Goal: Find specific page/section: Find specific page/section

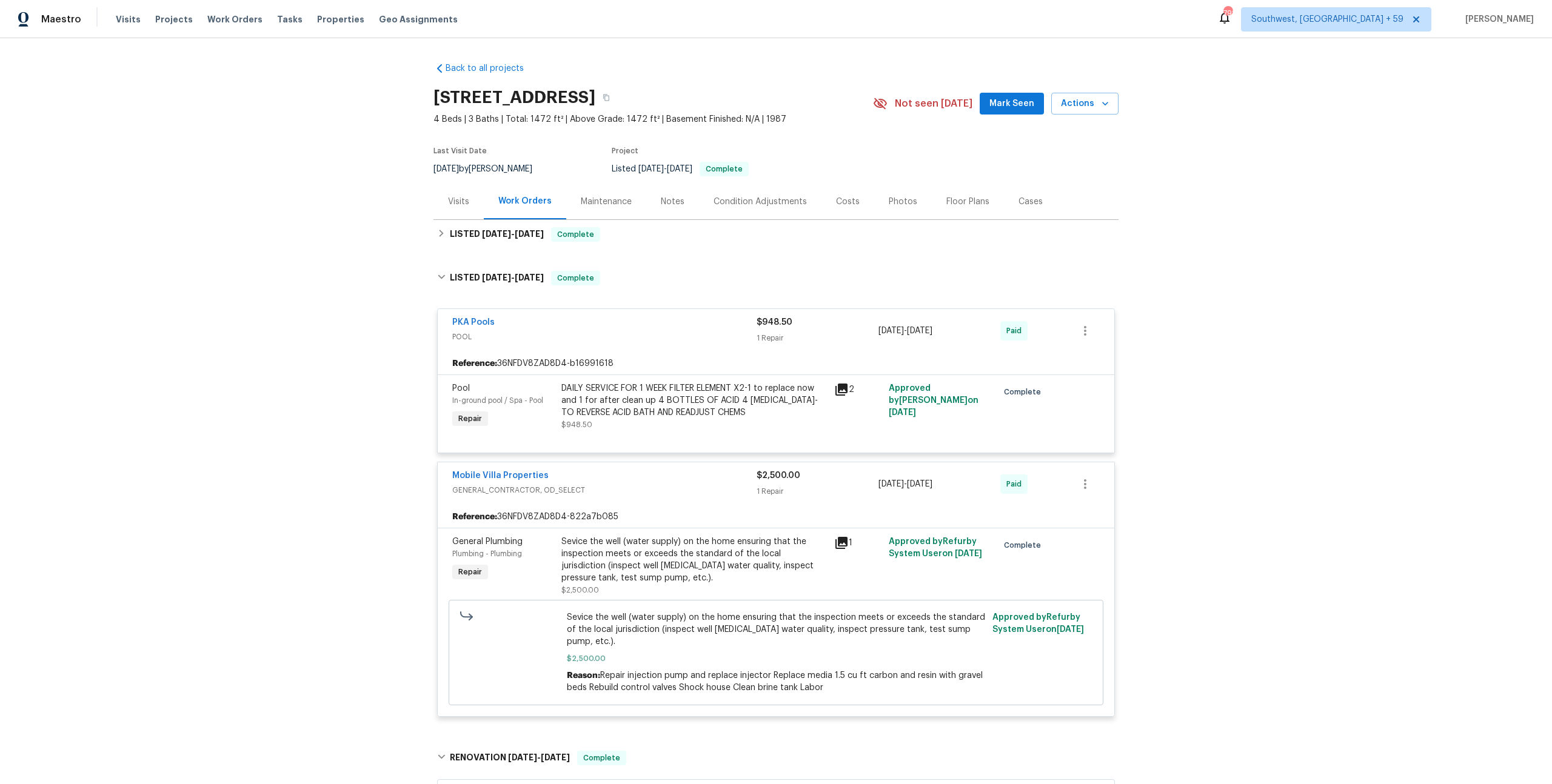
click at [608, 219] on div "Maintenance" at bounding box center [606, 201] width 80 height 35
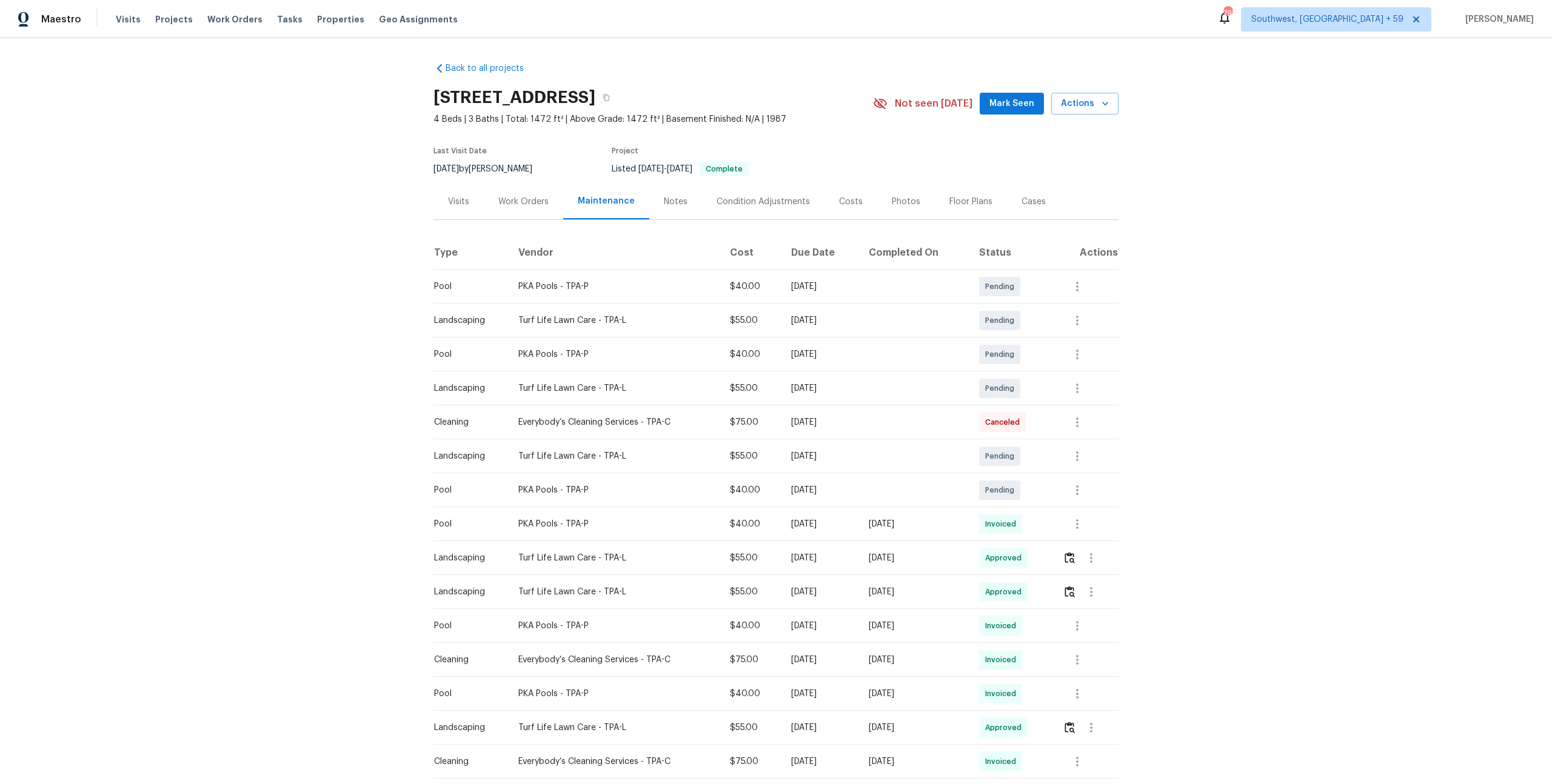
click at [462, 208] on div "Visits" at bounding box center [458, 201] width 21 height 12
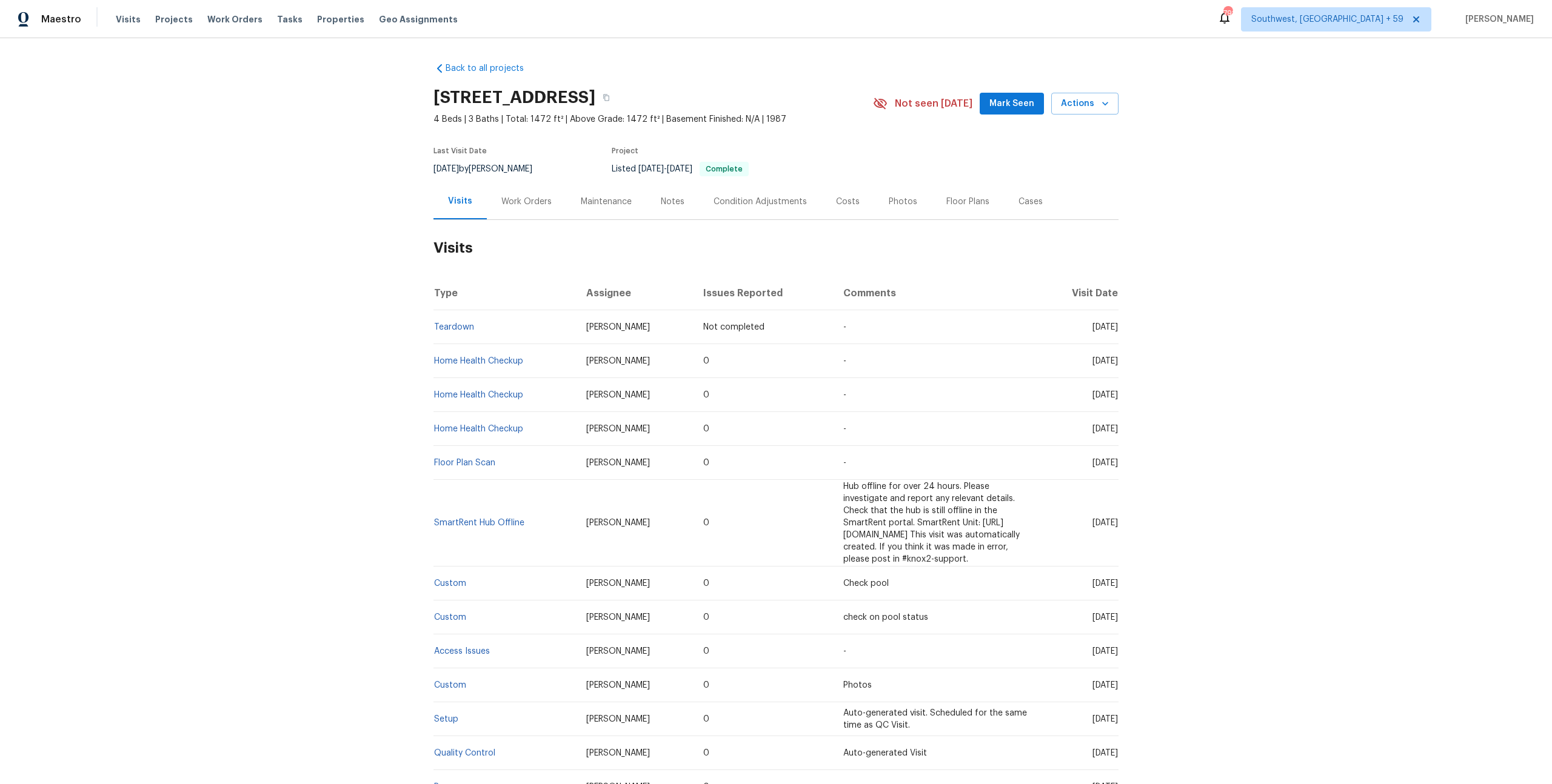
click at [530, 208] on div "Work Orders" at bounding box center [526, 201] width 50 height 12
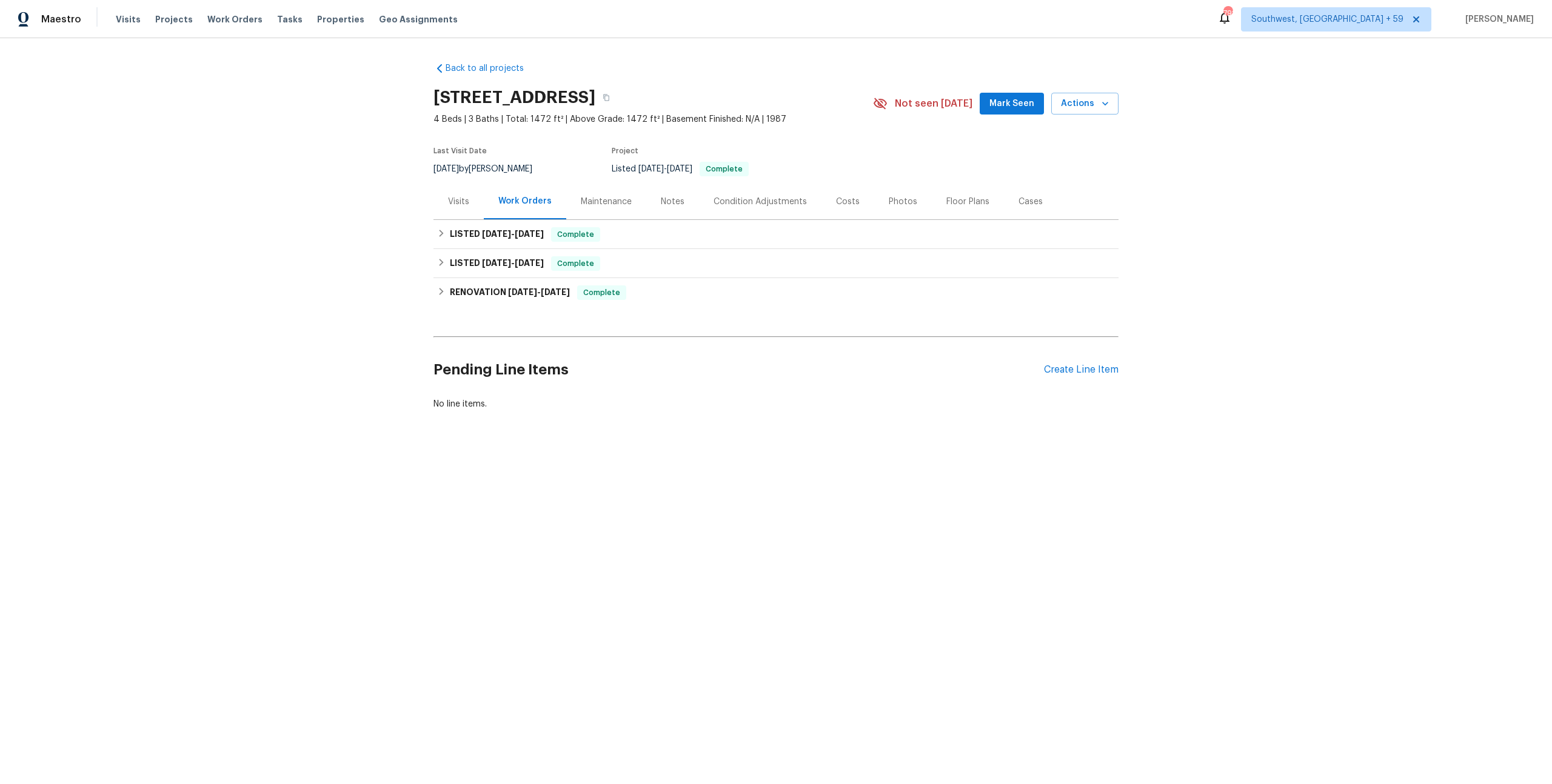
click at [678, 208] on div "Notes" at bounding box center [672, 201] width 24 height 12
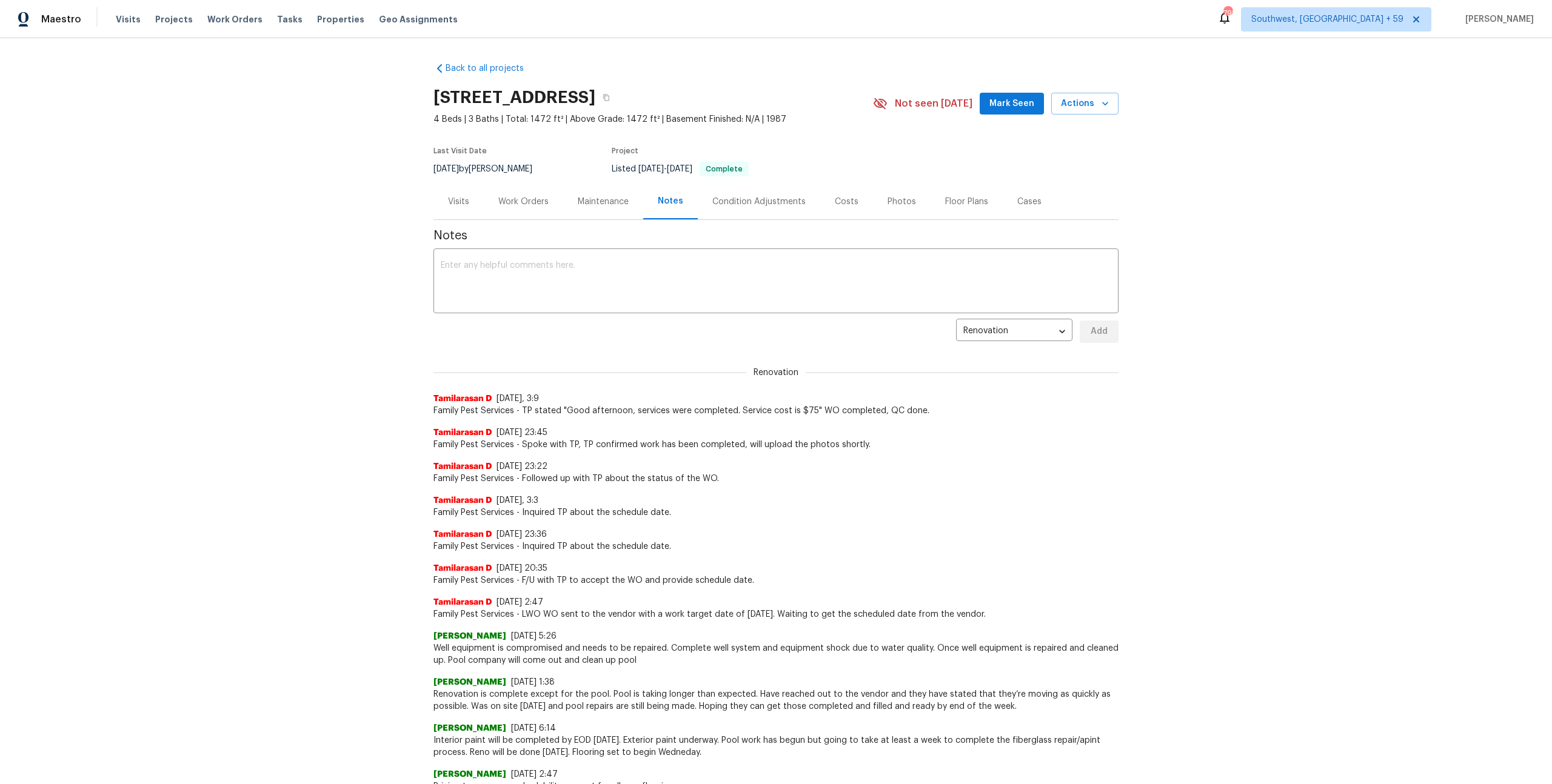
click at [629, 208] on div "Maintenance" at bounding box center [603, 201] width 51 height 12
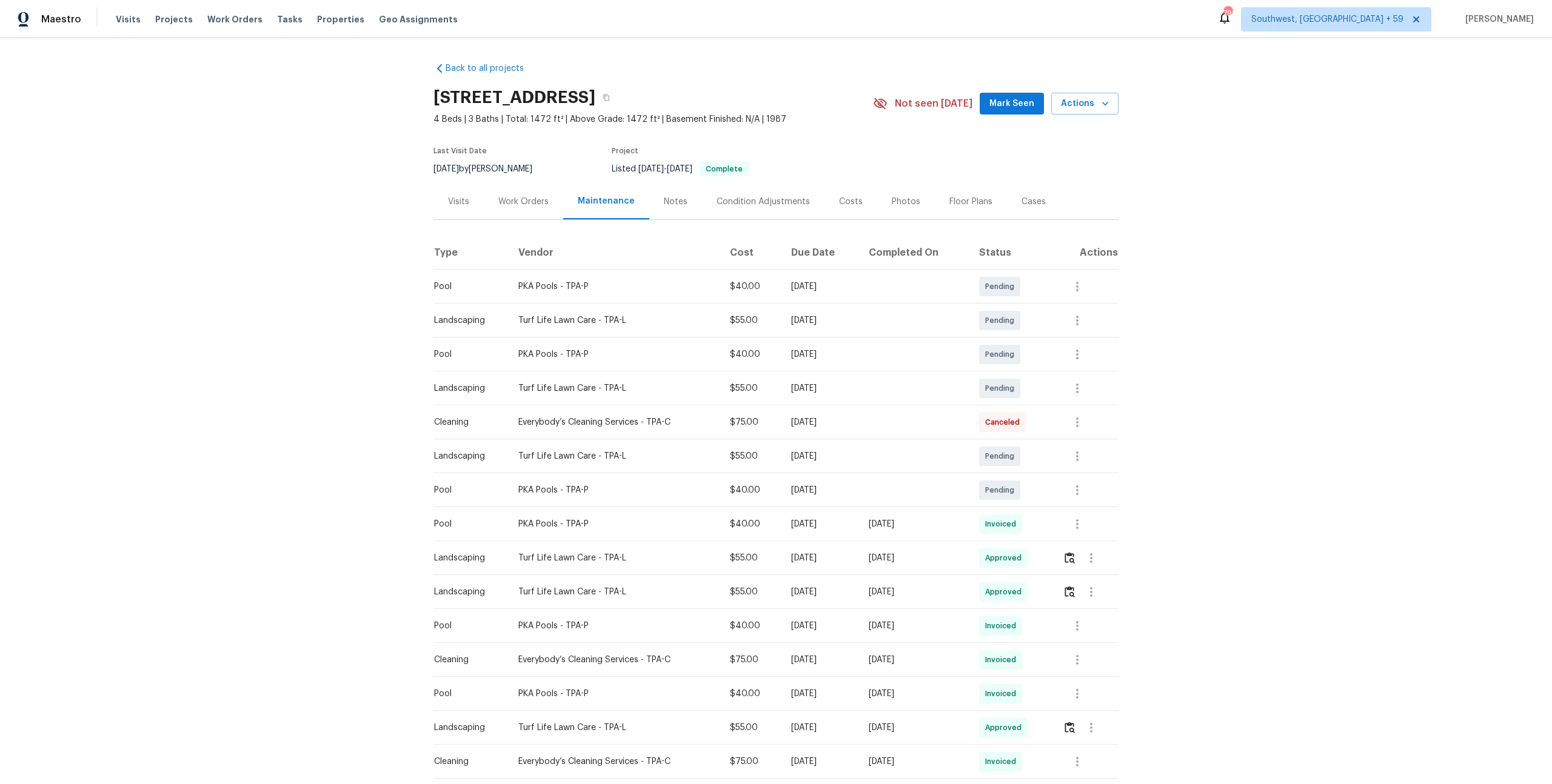
click at [517, 208] on div "Work Orders" at bounding box center [523, 201] width 50 height 12
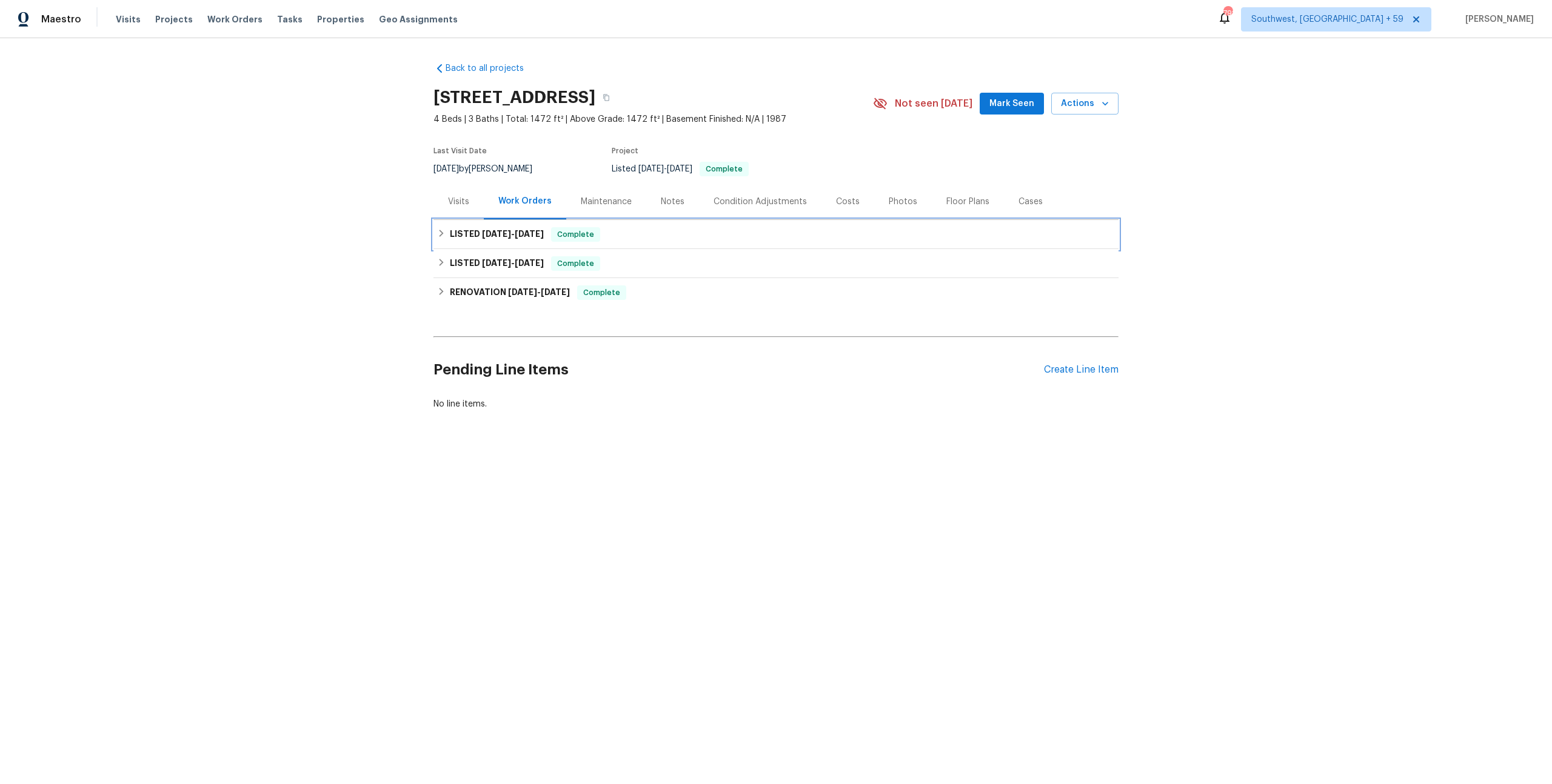
click at [511, 238] on span "[DATE]" at bounding box center [497, 234] width 29 height 9
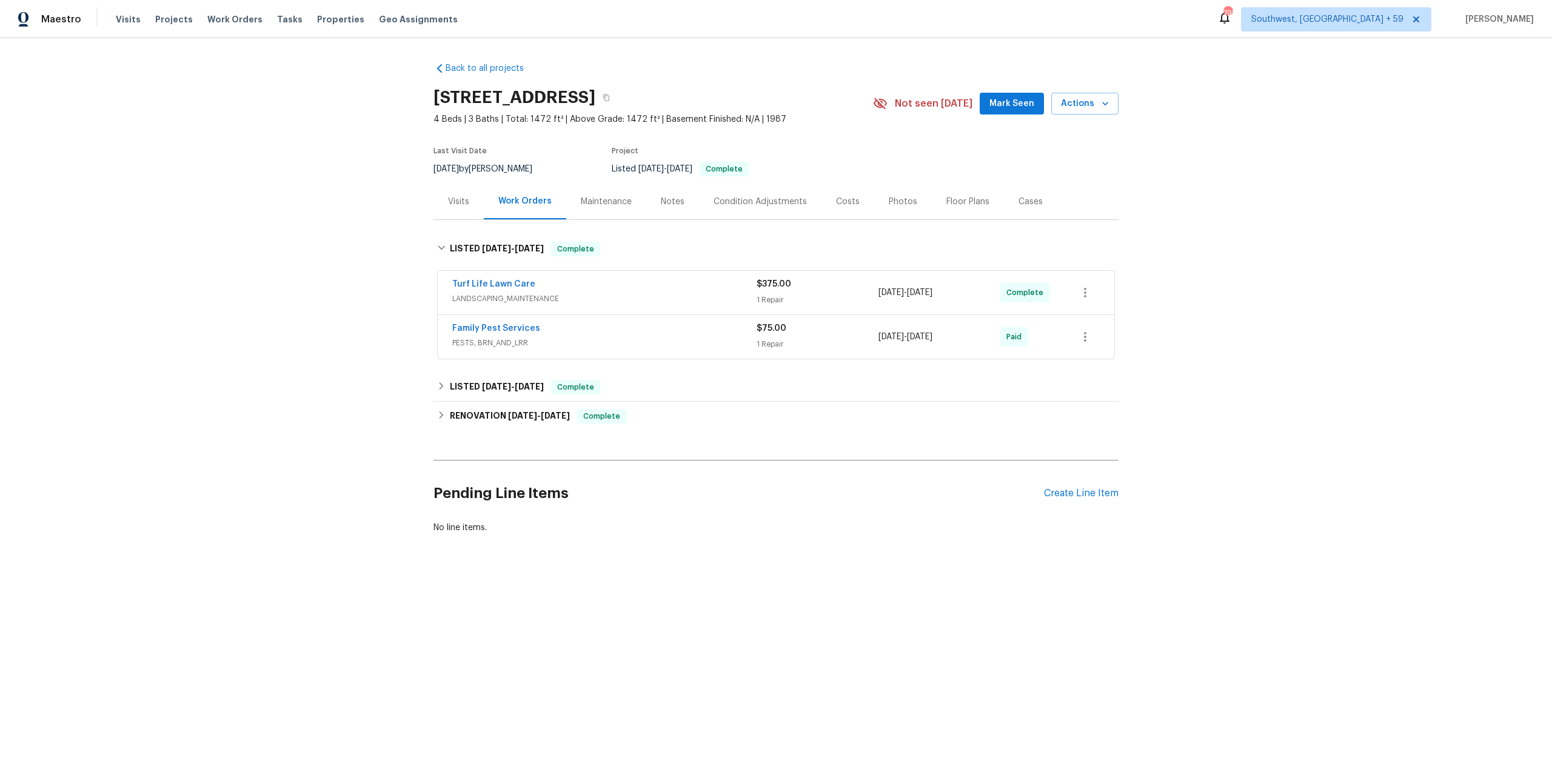
click at [460, 208] on div "Visits" at bounding box center [458, 201] width 21 height 12
